Goal: Find specific page/section: Find specific page/section

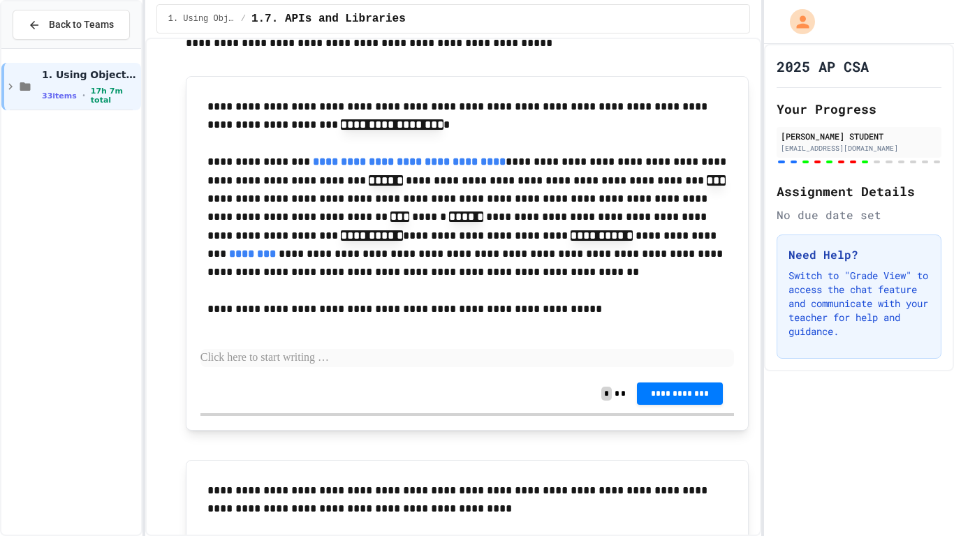
scroll to position [6084, 0]
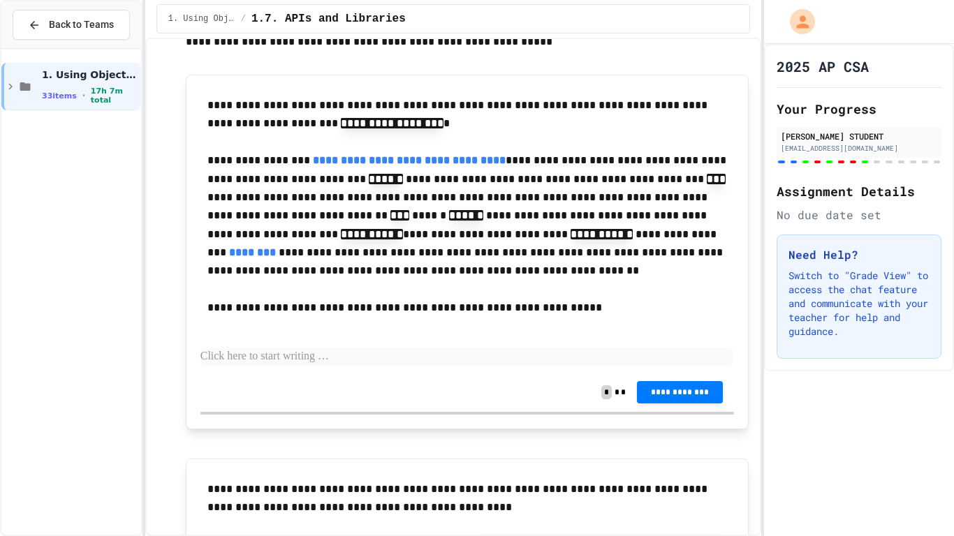
click at [315, 166] on link "**********" at bounding box center [409, 160] width 193 height 10
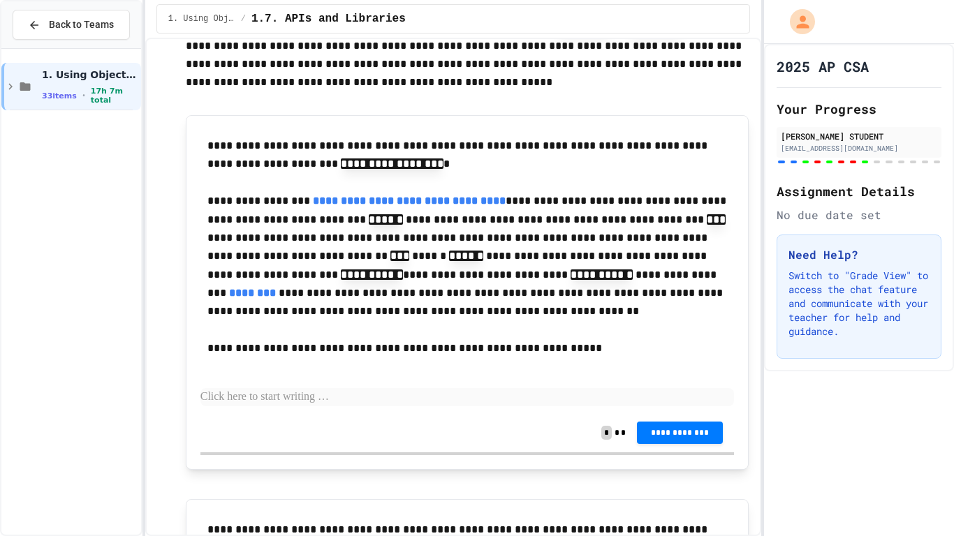
scroll to position [6045, 0]
